Goal: Transaction & Acquisition: Obtain resource

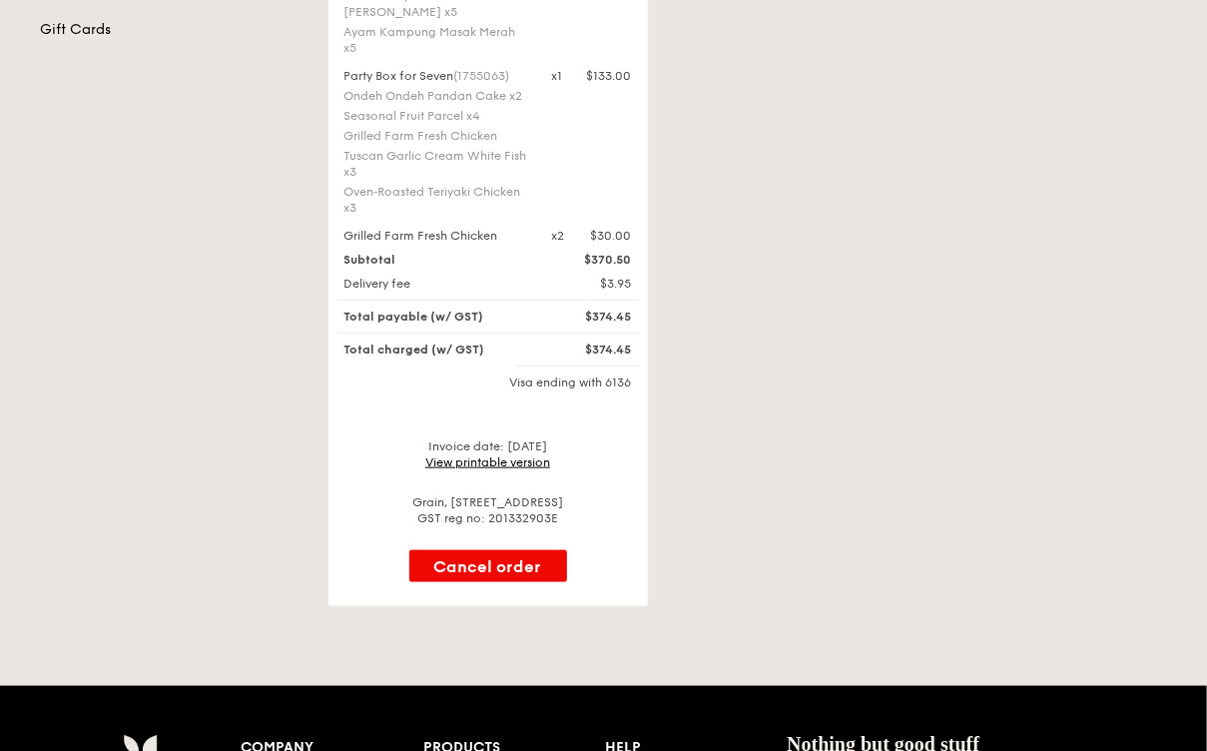
scroll to position [563, 0]
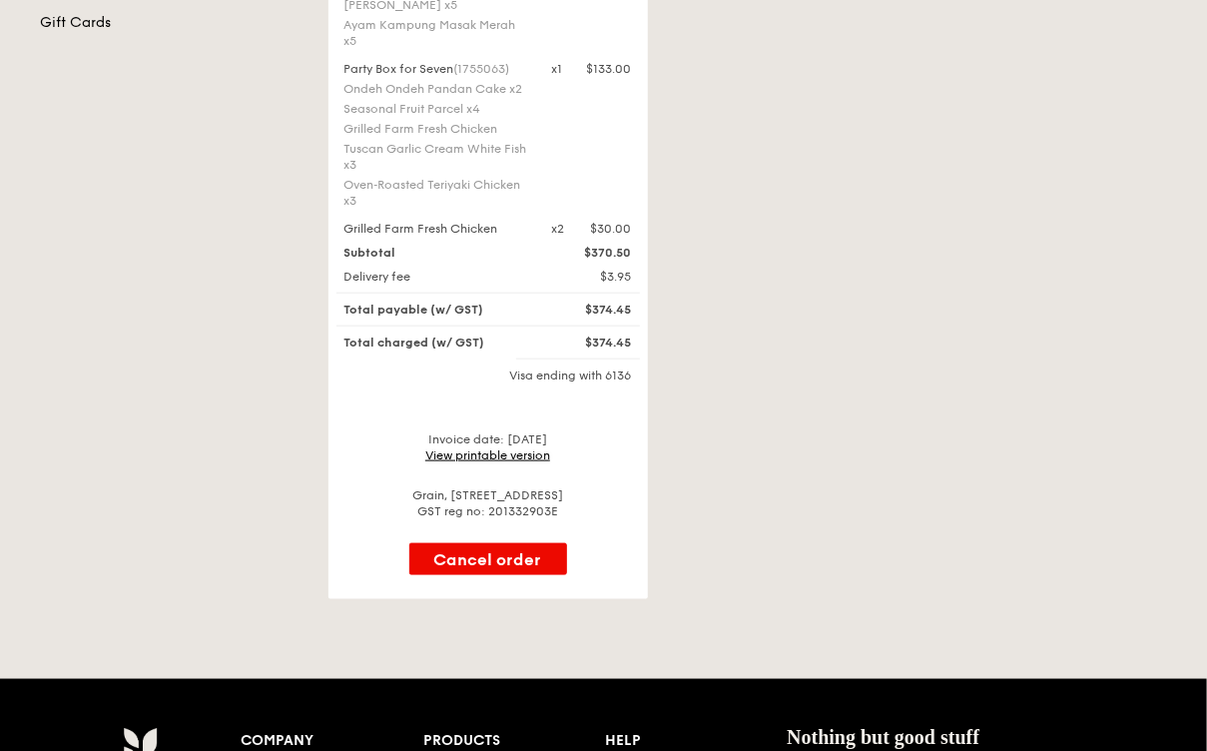
click at [513, 448] on link "View printable version" at bounding box center [487, 455] width 125 height 14
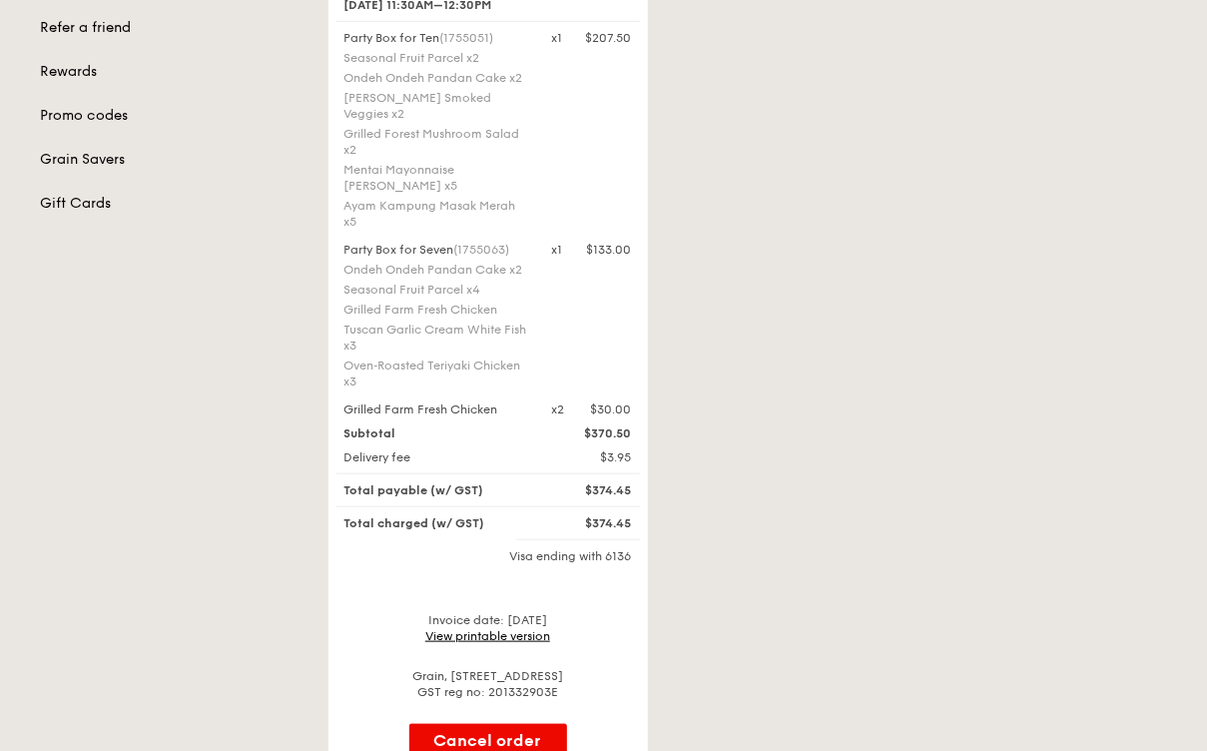
scroll to position [381, 0]
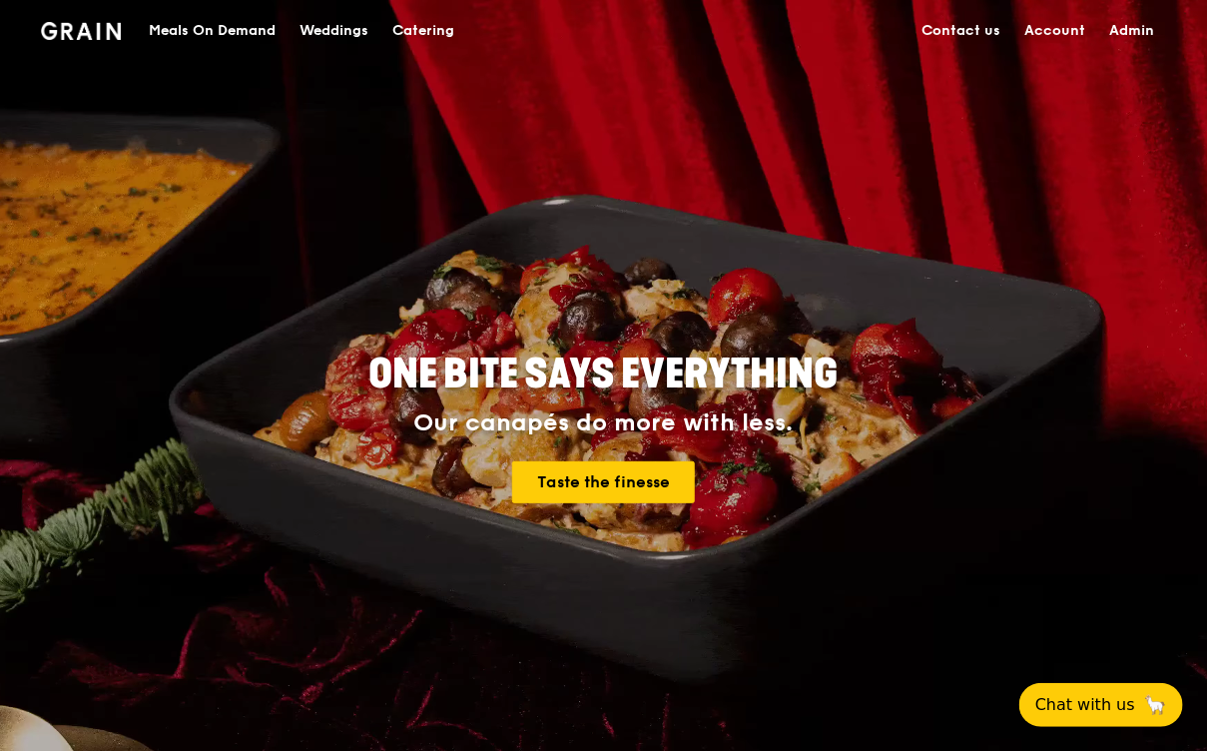
click at [437, 31] on div "Catering" at bounding box center [423, 31] width 62 height 60
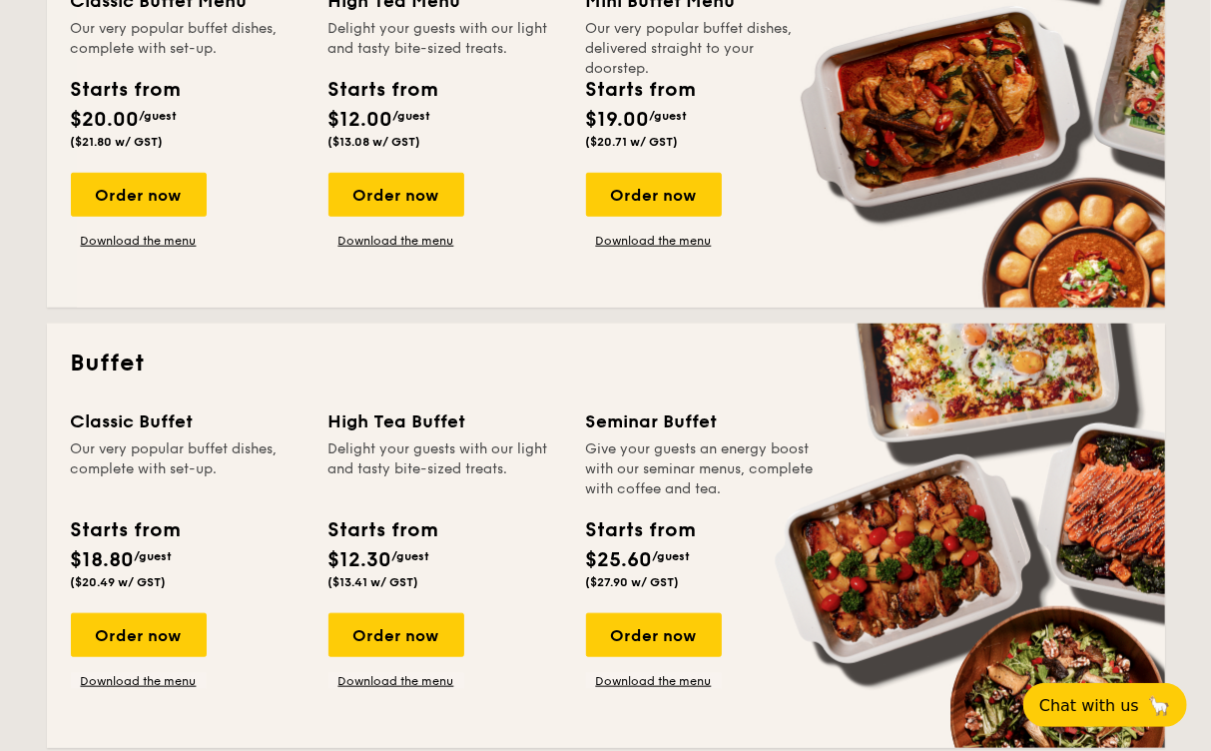
scroll to position [584, 0]
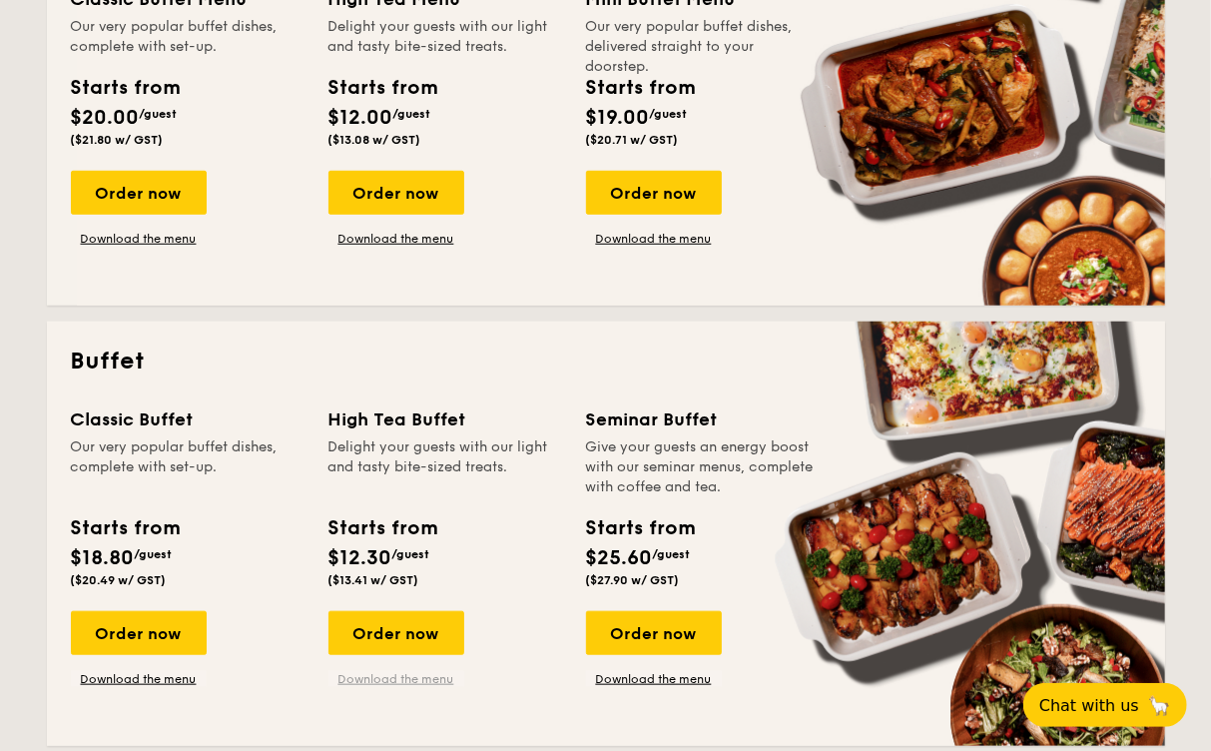
click at [381, 683] on link "Download the menu" at bounding box center [397, 679] width 136 height 16
